Goal: Transaction & Acquisition: Obtain resource

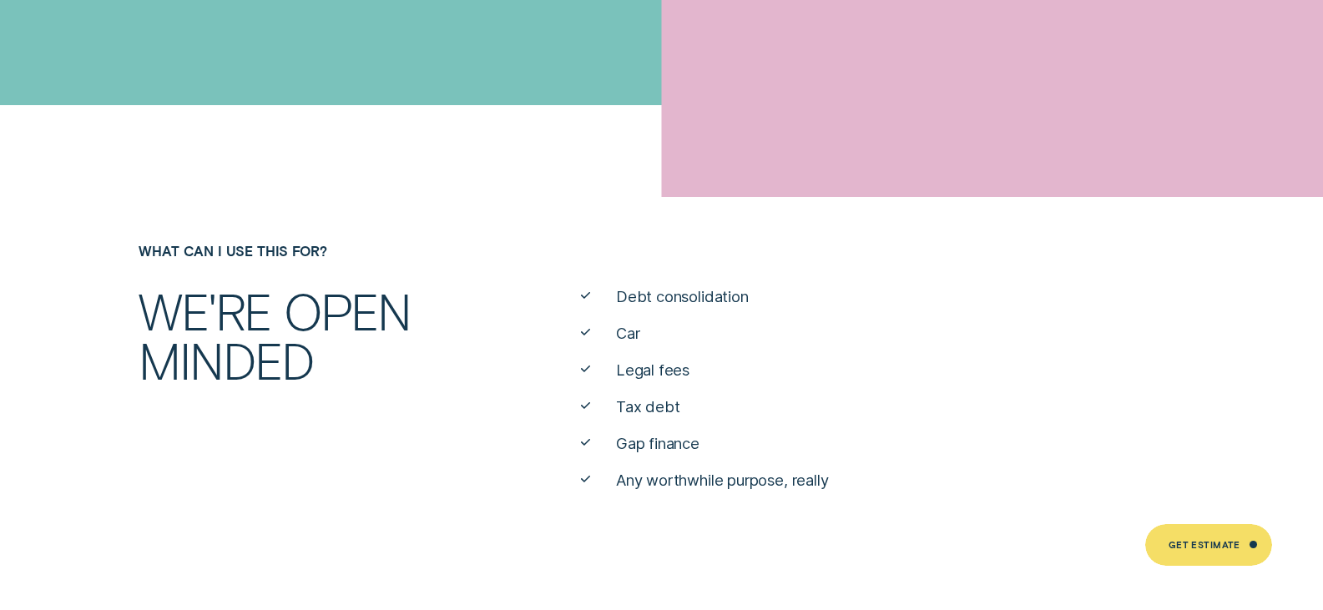
scroll to position [167, 0]
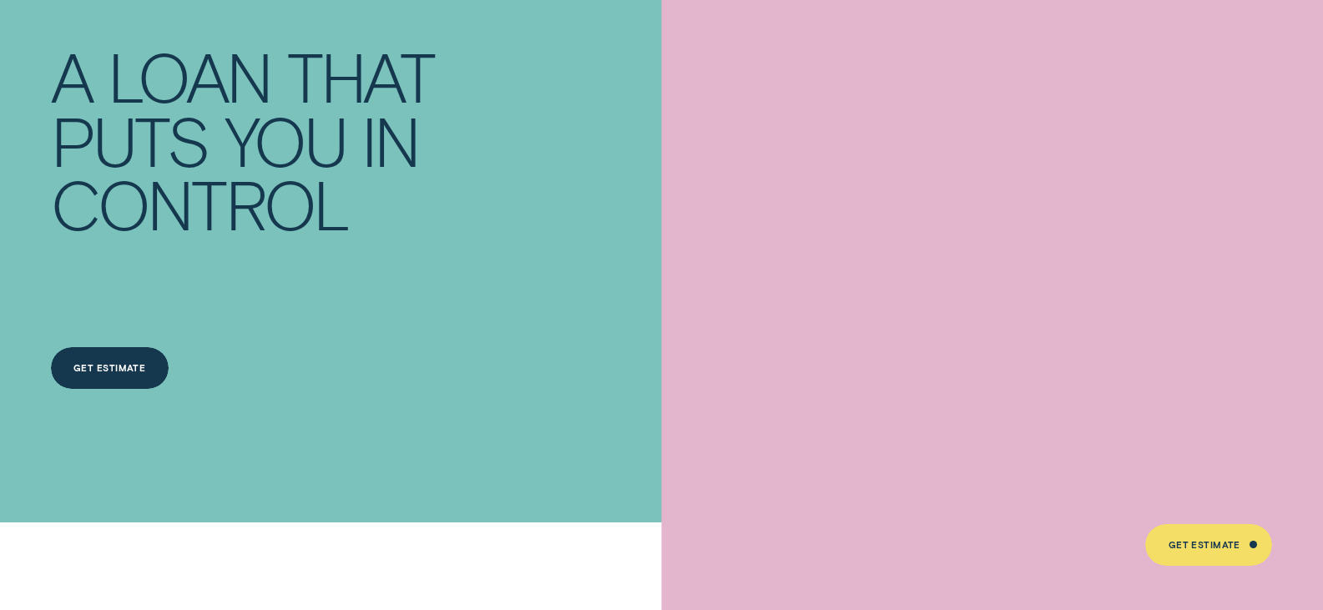
click at [111, 371] on div "Get Estimate" at bounding box center [109, 370] width 72 height 8
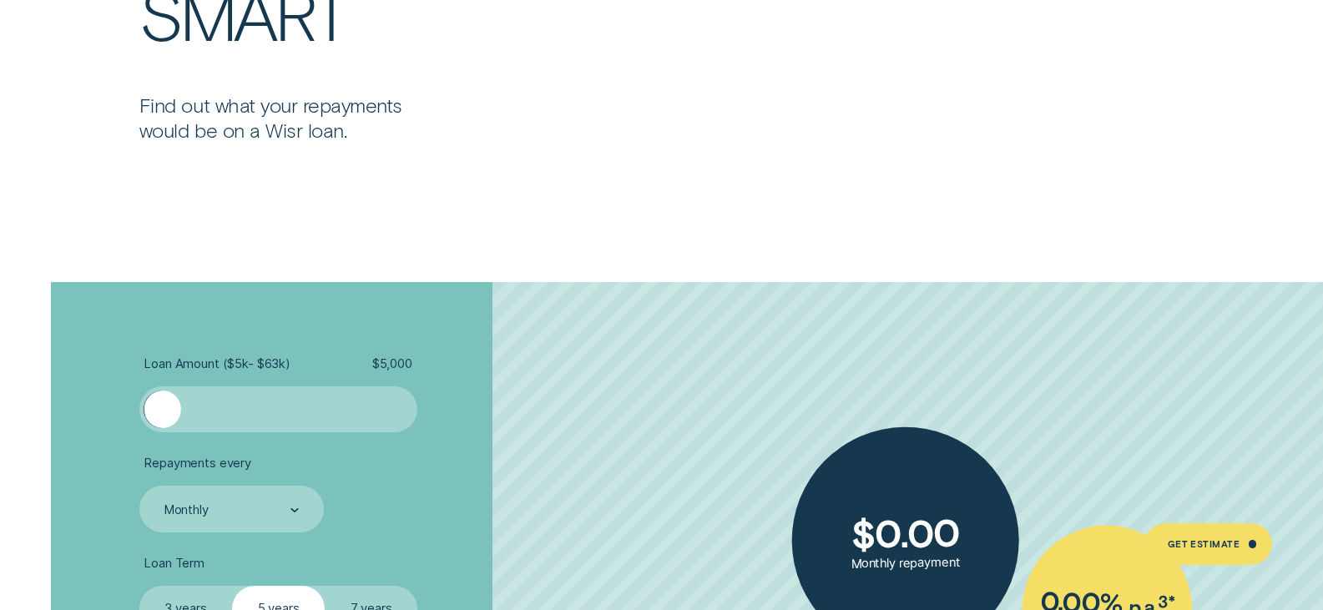
scroll to position [3171, 0]
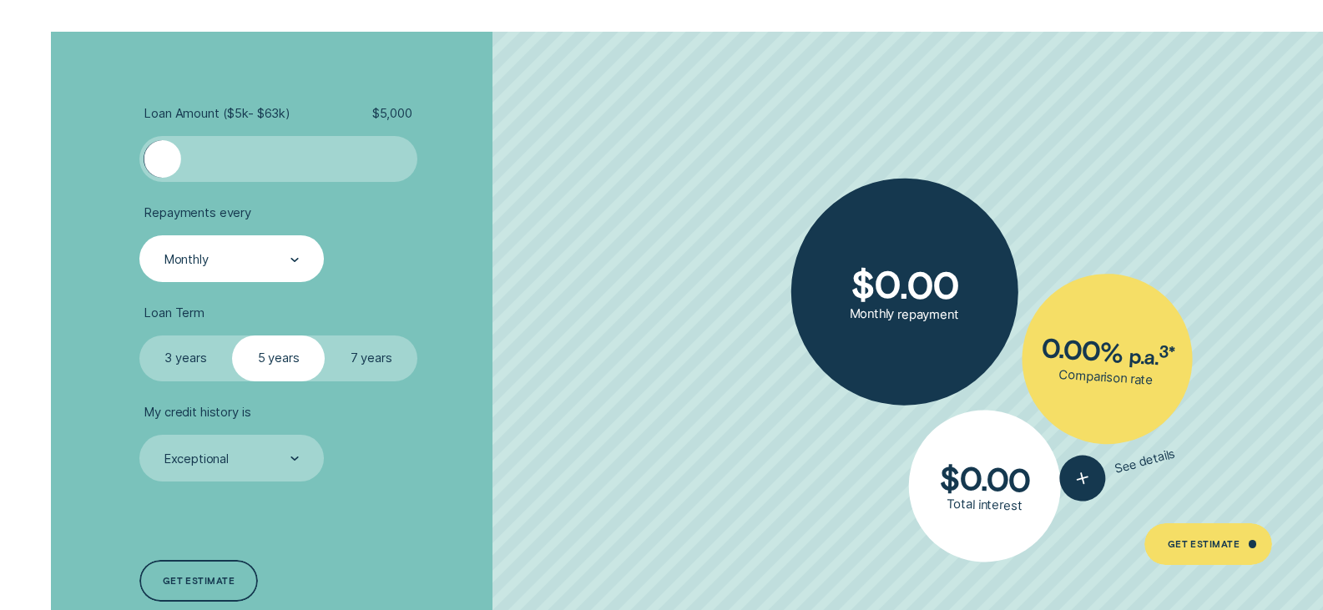
click at [293, 265] on div at bounding box center [294, 259] width 8 height 45
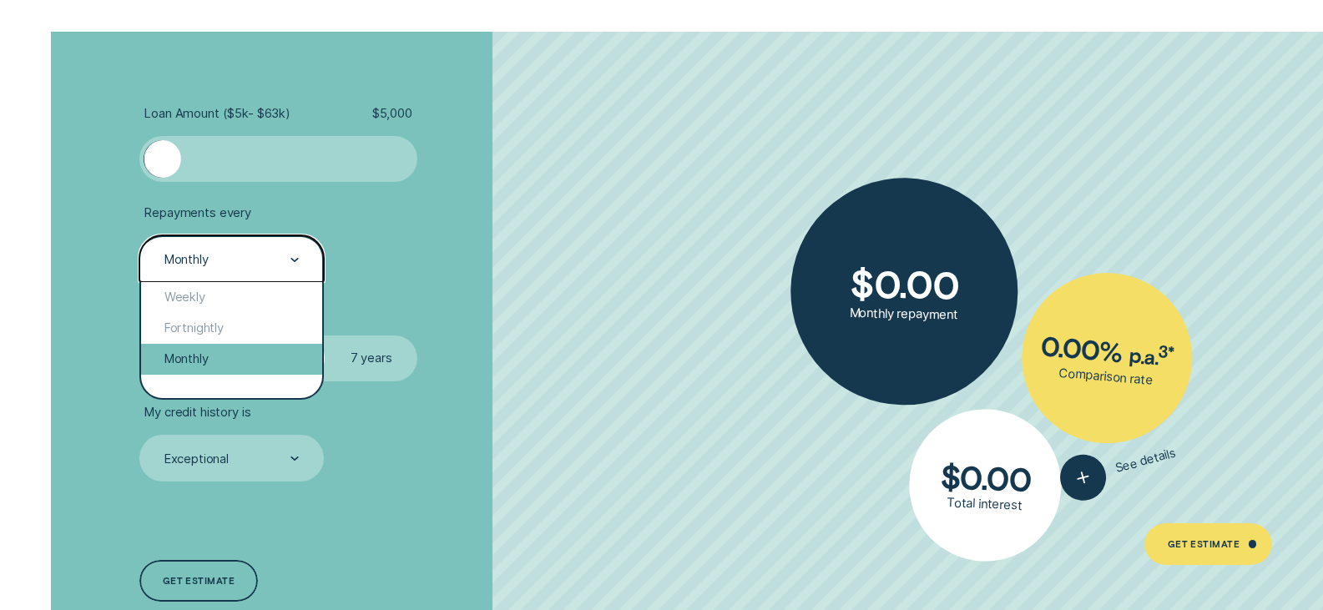
click at [198, 360] on div "Monthly" at bounding box center [231, 359] width 181 height 31
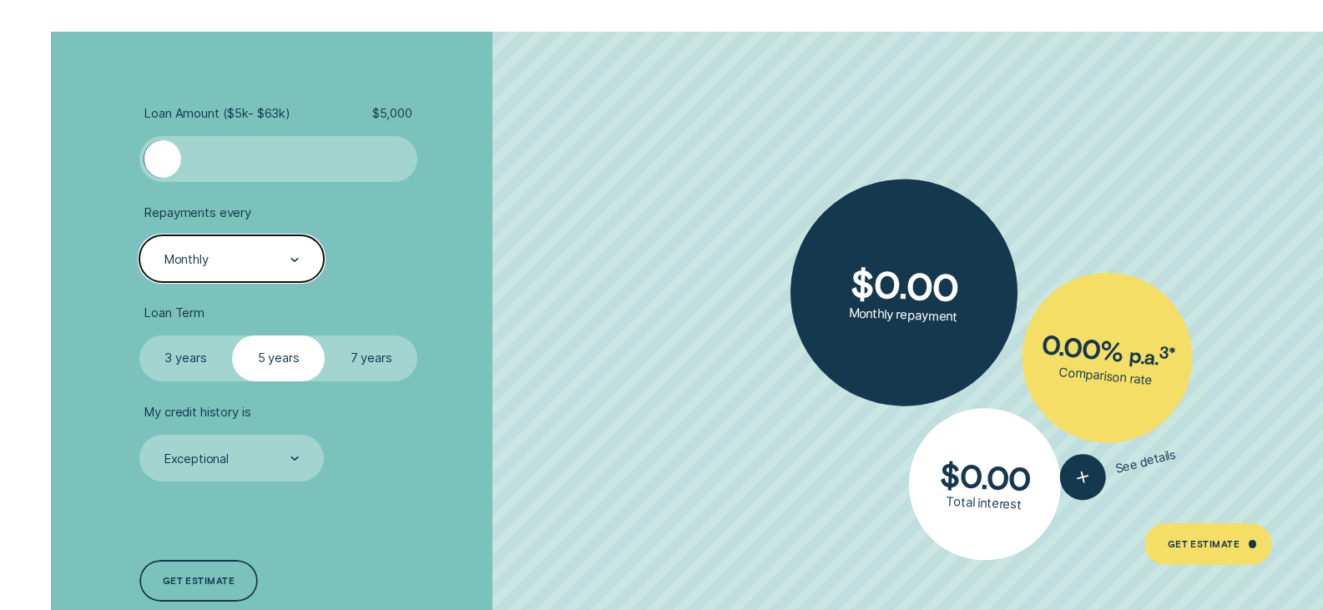
click at [374, 361] on label "7 years" at bounding box center [371, 358] width 93 height 47
click at [325, 335] on input "7 years" at bounding box center [325, 335] width 0 height 0
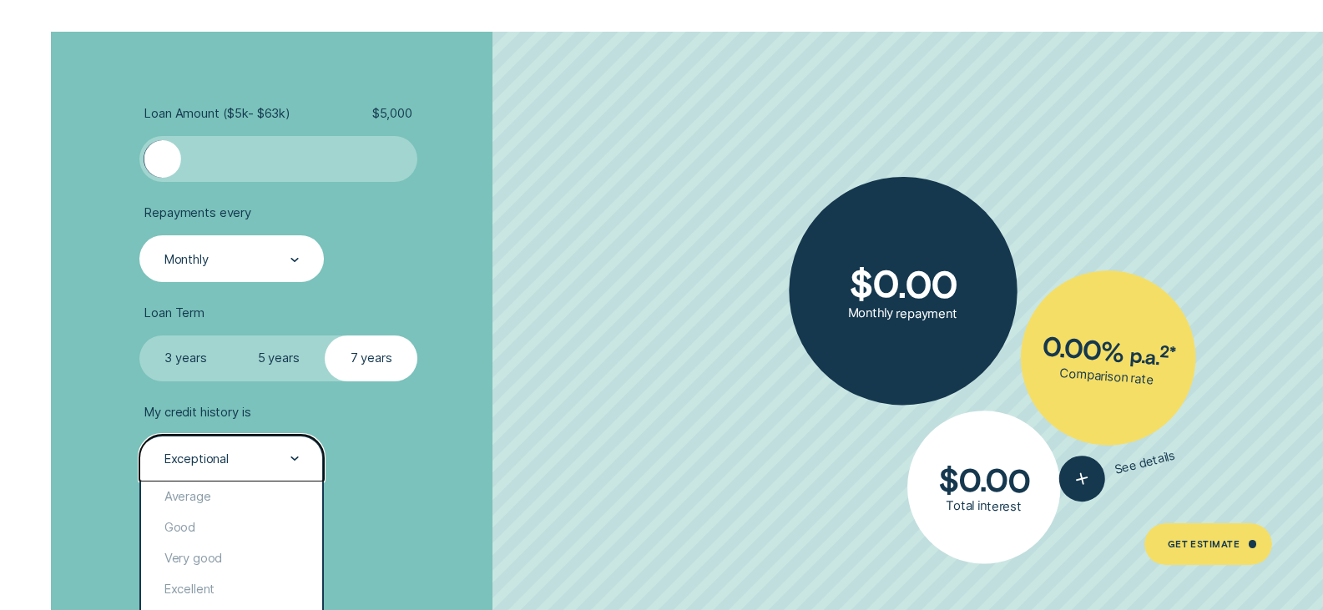
click at [292, 457] on icon at bounding box center [295, 458] width 7 height 3
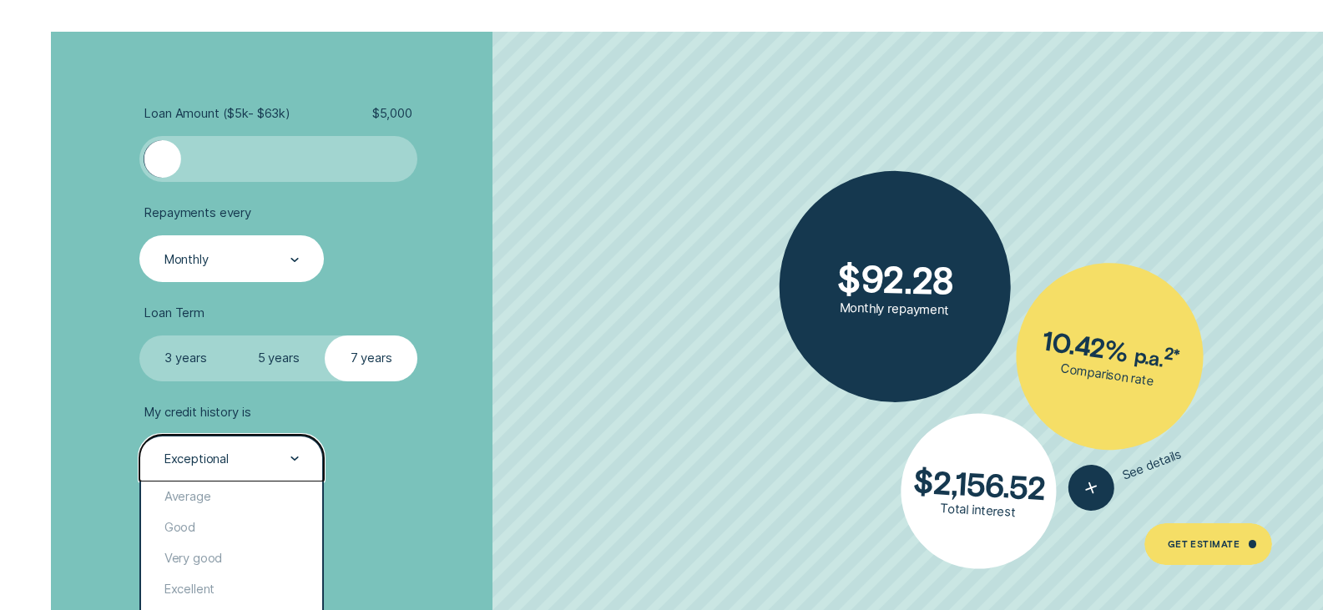
click at [295, 459] on icon at bounding box center [294, 458] width 8 height 4
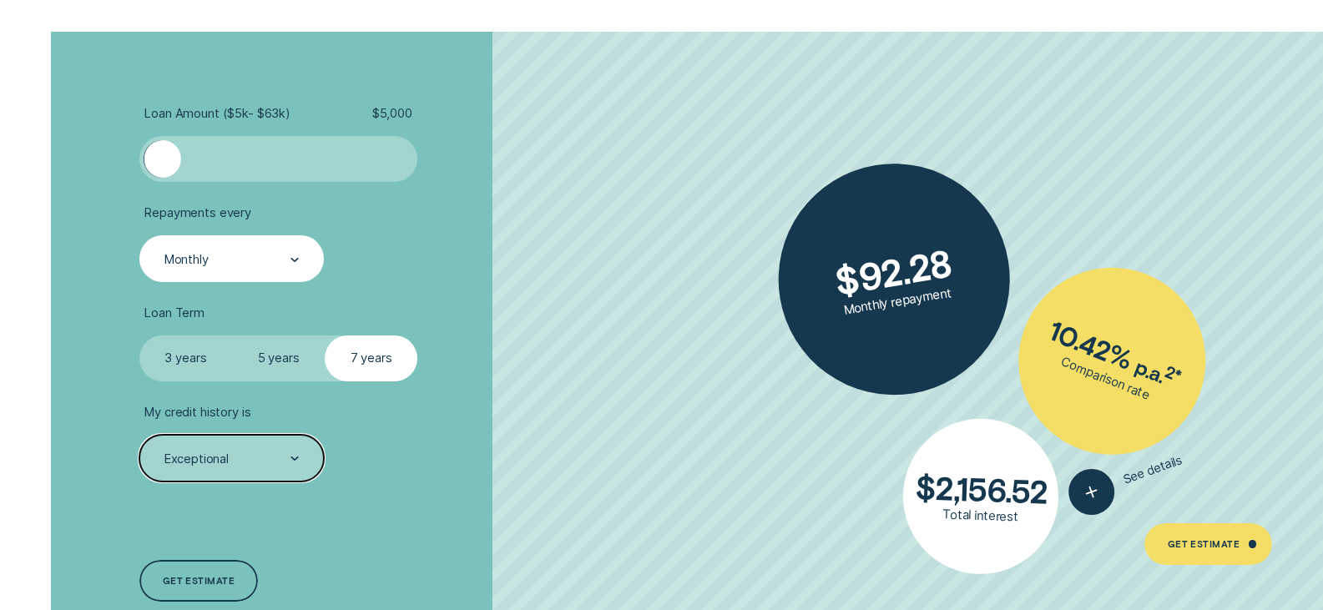
scroll to position [3255, 0]
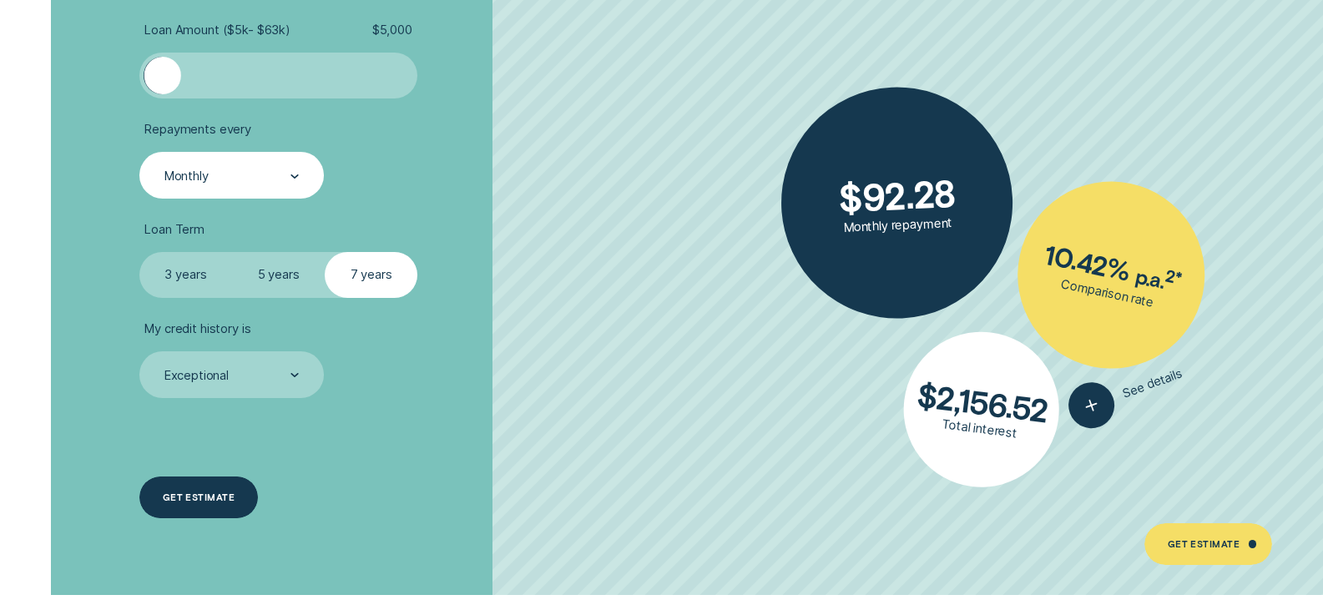
click at [188, 502] on div "Get estimate" at bounding box center [199, 497] width 72 height 8
